Goal: Transaction & Acquisition: Purchase product/service

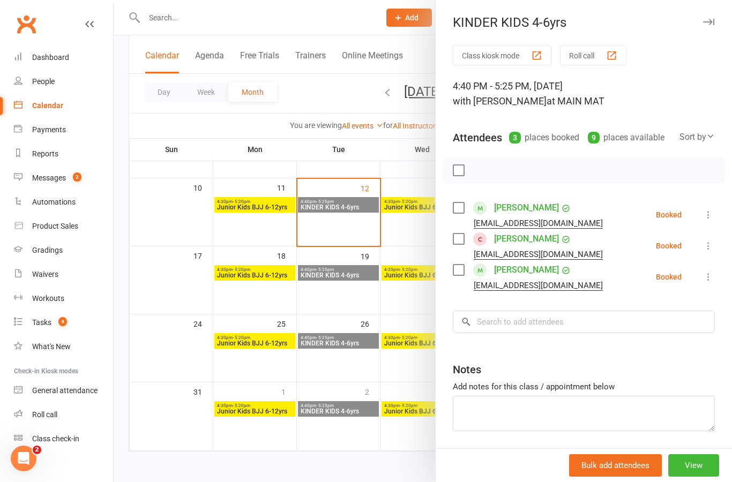
click at [459, 213] on label at bounding box center [458, 208] width 11 height 11
click at [462, 241] on label at bounding box center [458, 239] width 11 height 11
click at [464, 265] on label at bounding box center [458, 270] width 11 height 11
click at [481, 162] on button "button" at bounding box center [482, 170] width 18 height 18
click at [706, 27] on button "button" at bounding box center [708, 22] width 13 height 13
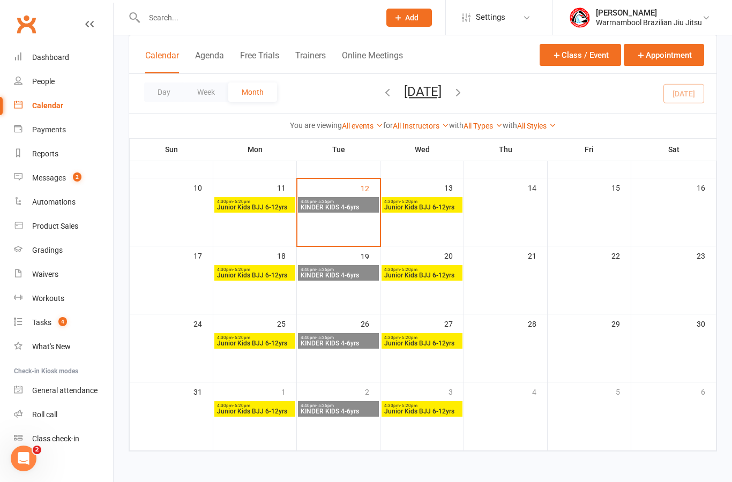
click at [423, 197] on div "4:30pm - 5:20pm Junior Kids BJJ 6-12yrs" at bounding box center [422, 205] width 81 height 16
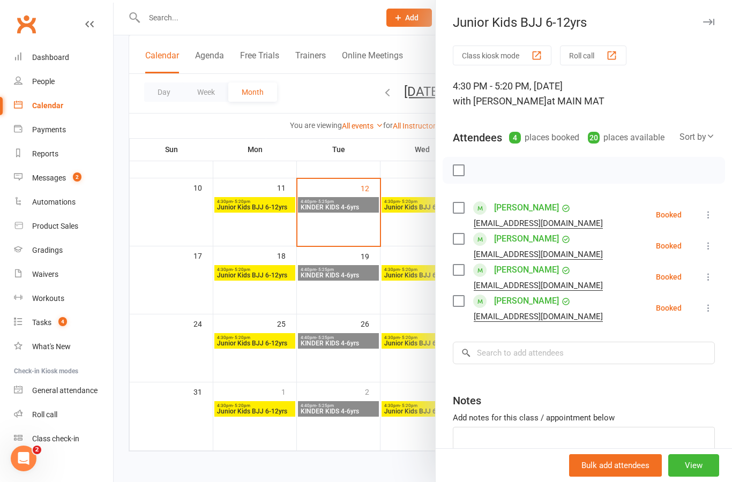
click at [398, 221] on div at bounding box center [423, 241] width 618 height 482
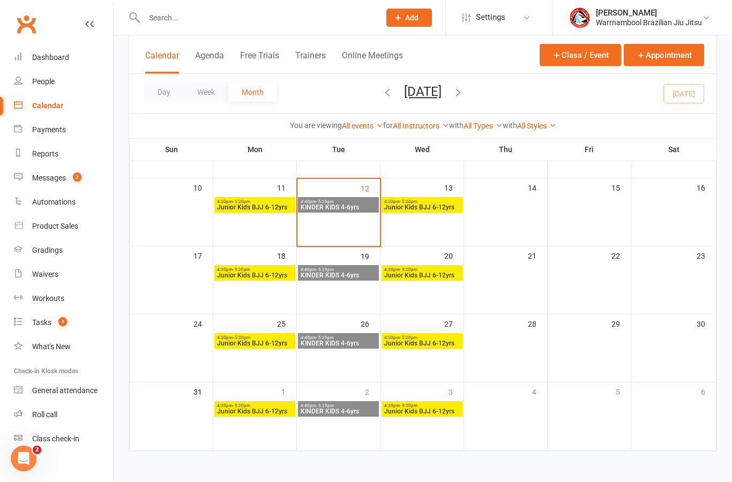
click at [345, 272] on span "KINDER KIDS 4-6yrs" at bounding box center [338, 275] width 77 height 6
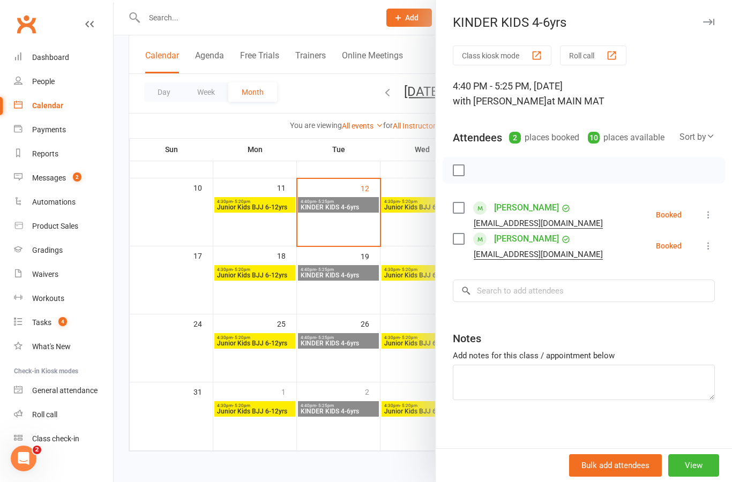
click at [348, 227] on div at bounding box center [423, 241] width 618 height 482
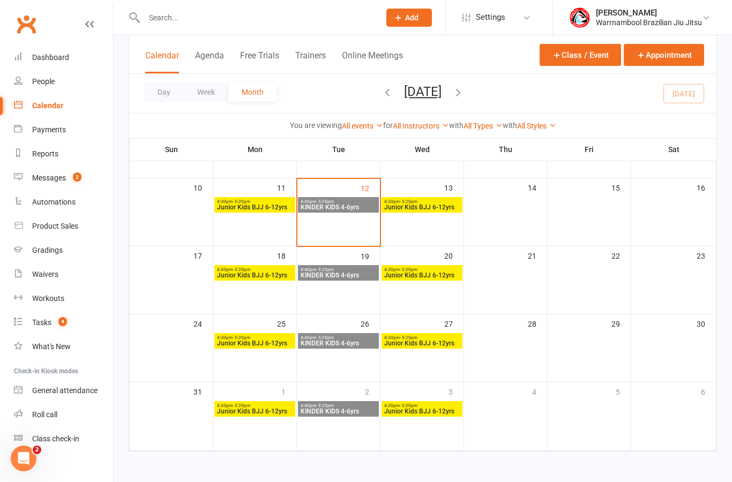
click at [348, 204] on span "KINDER KIDS 4-6yrs" at bounding box center [338, 207] width 77 height 6
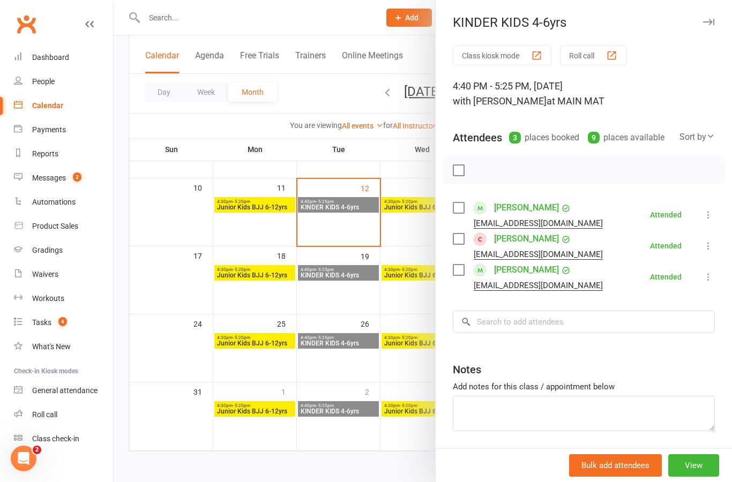
click at [714, 24] on icon "button" at bounding box center [708, 22] width 11 height 6
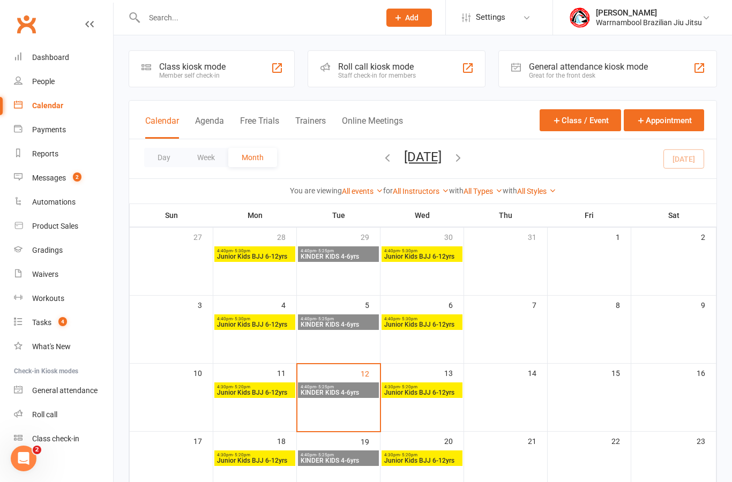
click at [230, 68] on div "Class kiosk mode Member self check-in" at bounding box center [212, 68] width 166 height 37
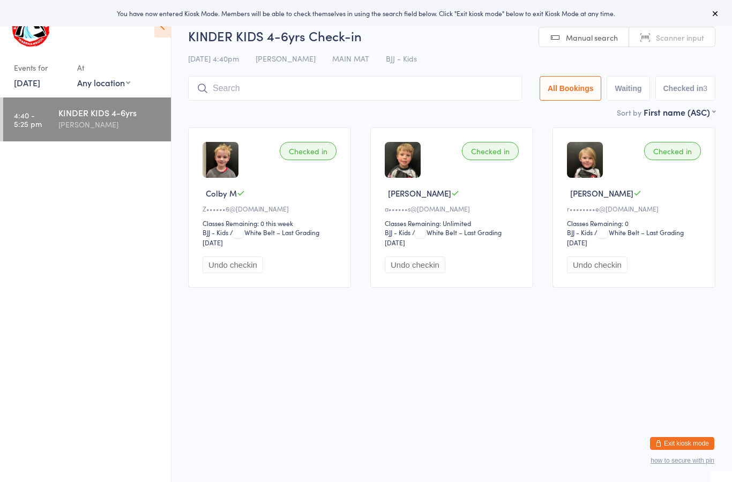
click at [329, 94] on input "search" at bounding box center [355, 88] width 334 height 25
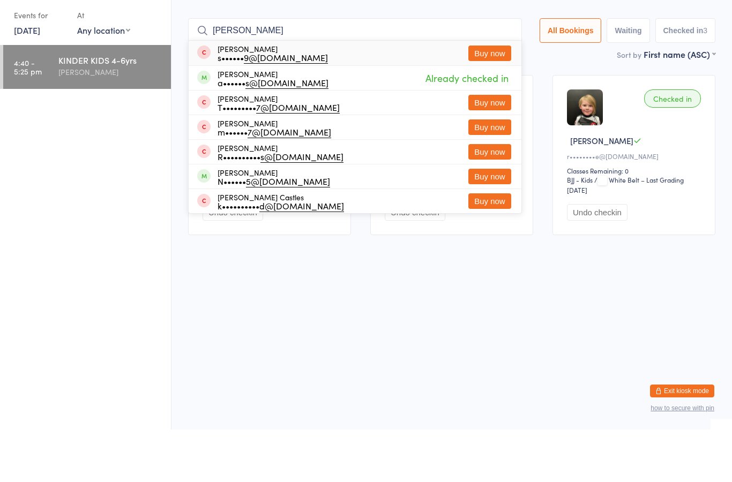
type input "Harvey"
click at [487, 98] on button "Buy now" at bounding box center [489, 106] width 43 height 16
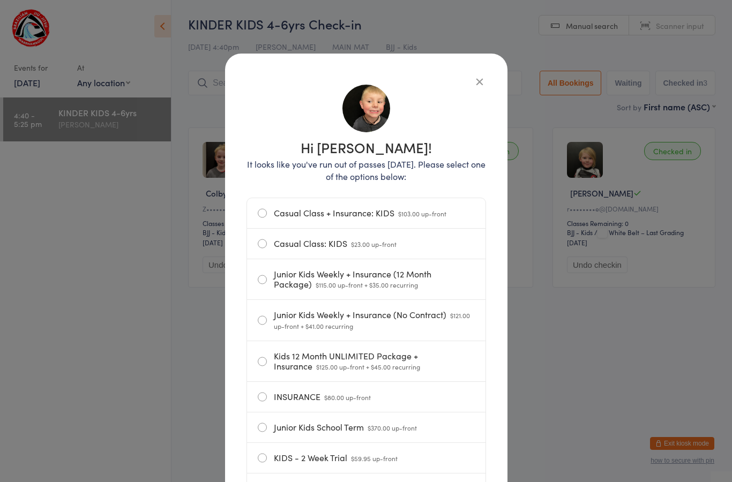
click at [315, 240] on label "Casual Class: KIDS $23.00 up-front" at bounding box center [366, 244] width 217 height 30
click at [0, 0] on input "Casual Class: KIDS $23.00 up-front" at bounding box center [0, 0] width 0 height 0
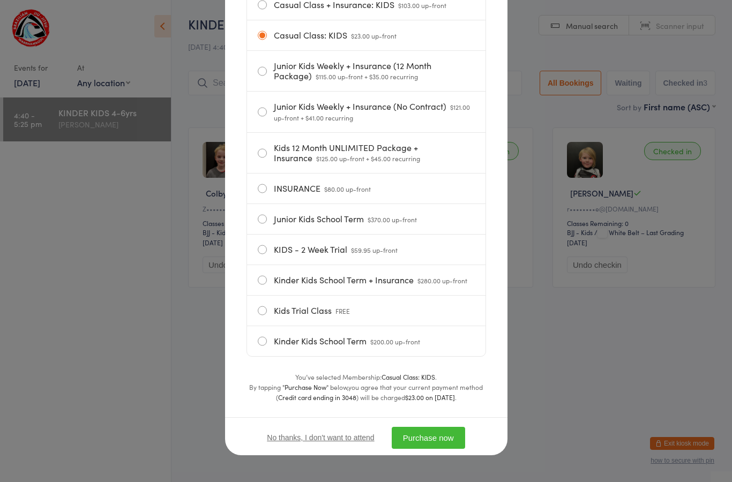
scroll to position [215, 0]
click at [447, 438] on button "Purchase now" at bounding box center [428, 438] width 73 height 22
